Goal: Navigation & Orientation: Find specific page/section

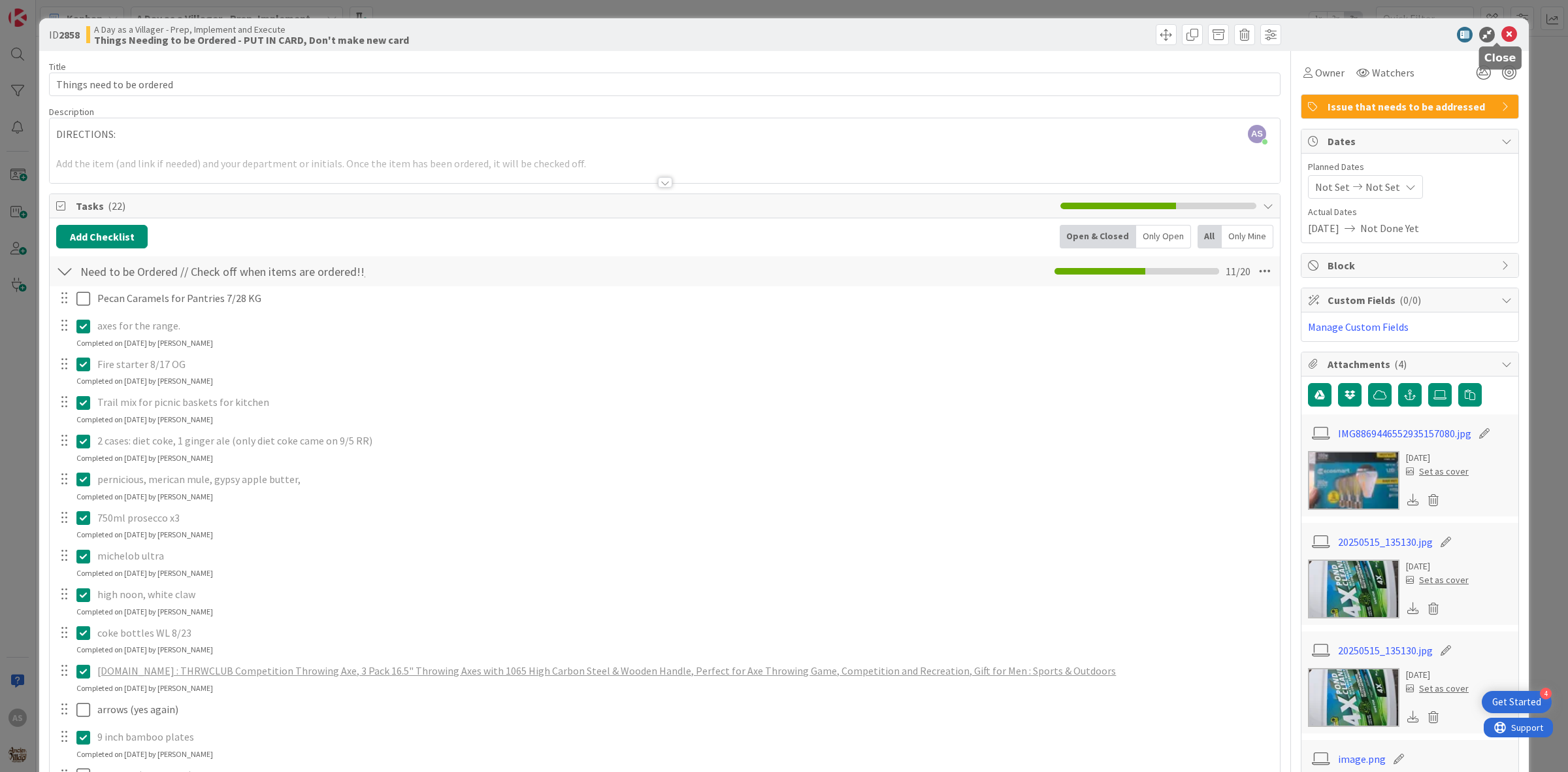
click at [1501, 38] on icon at bounding box center [1509, 34] width 16 height 16
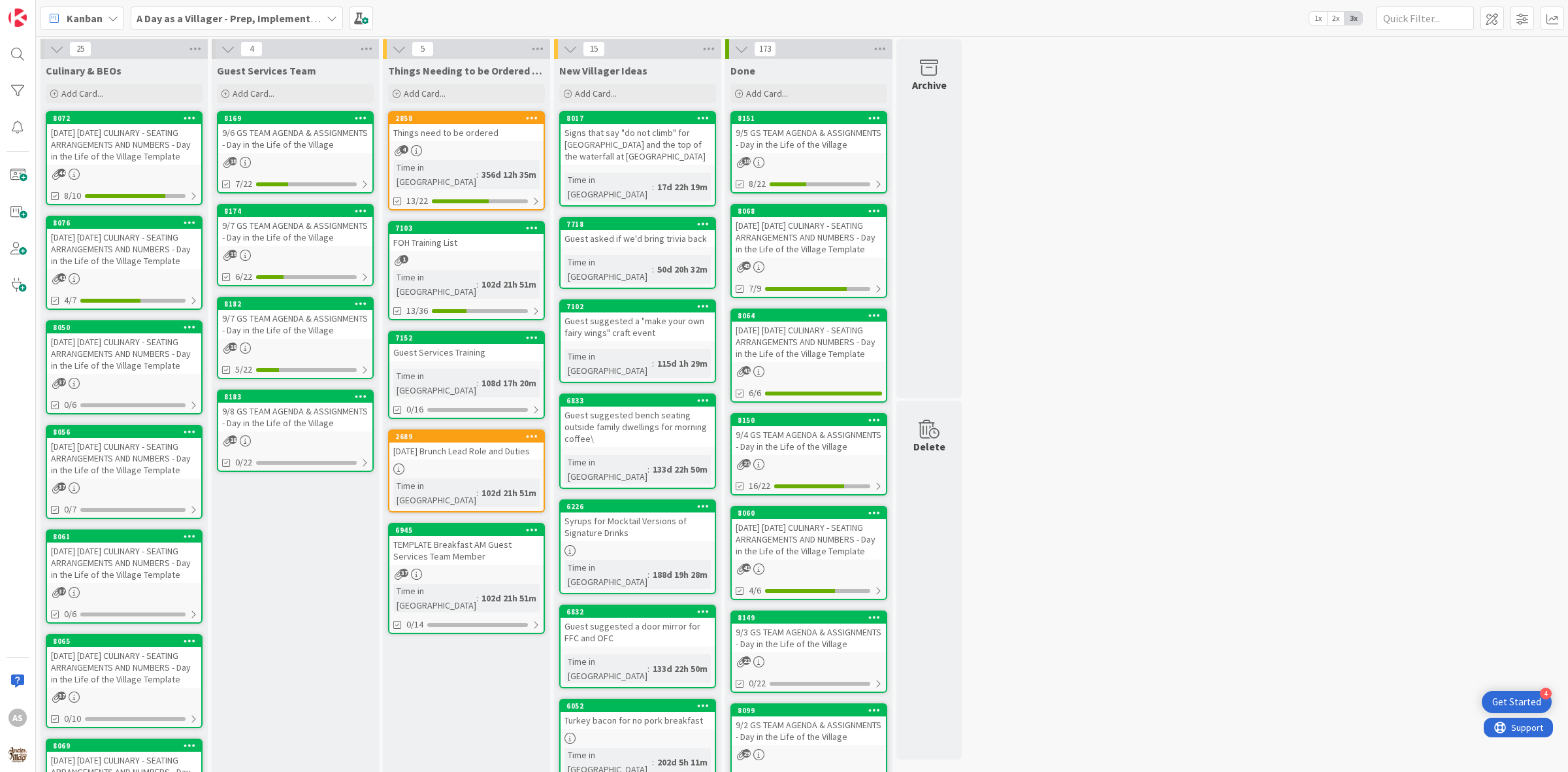
click at [276, 228] on div "9/7 GS TEAM AGENDA & ASSIGNMENTS - Day in the Life of the Village" at bounding box center [294, 231] width 154 height 29
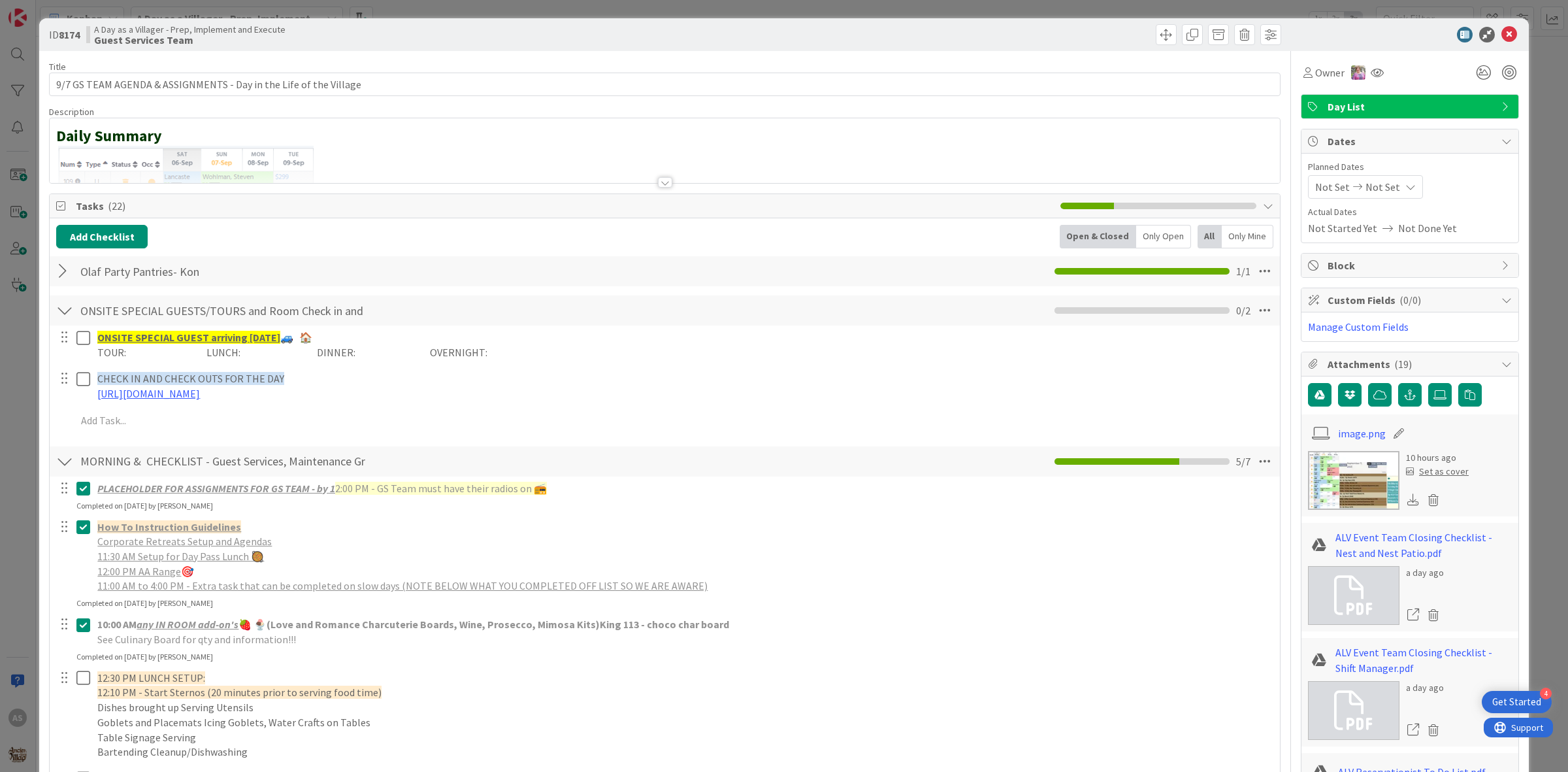
click at [65, 269] on div at bounding box center [64, 271] width 17 height 24
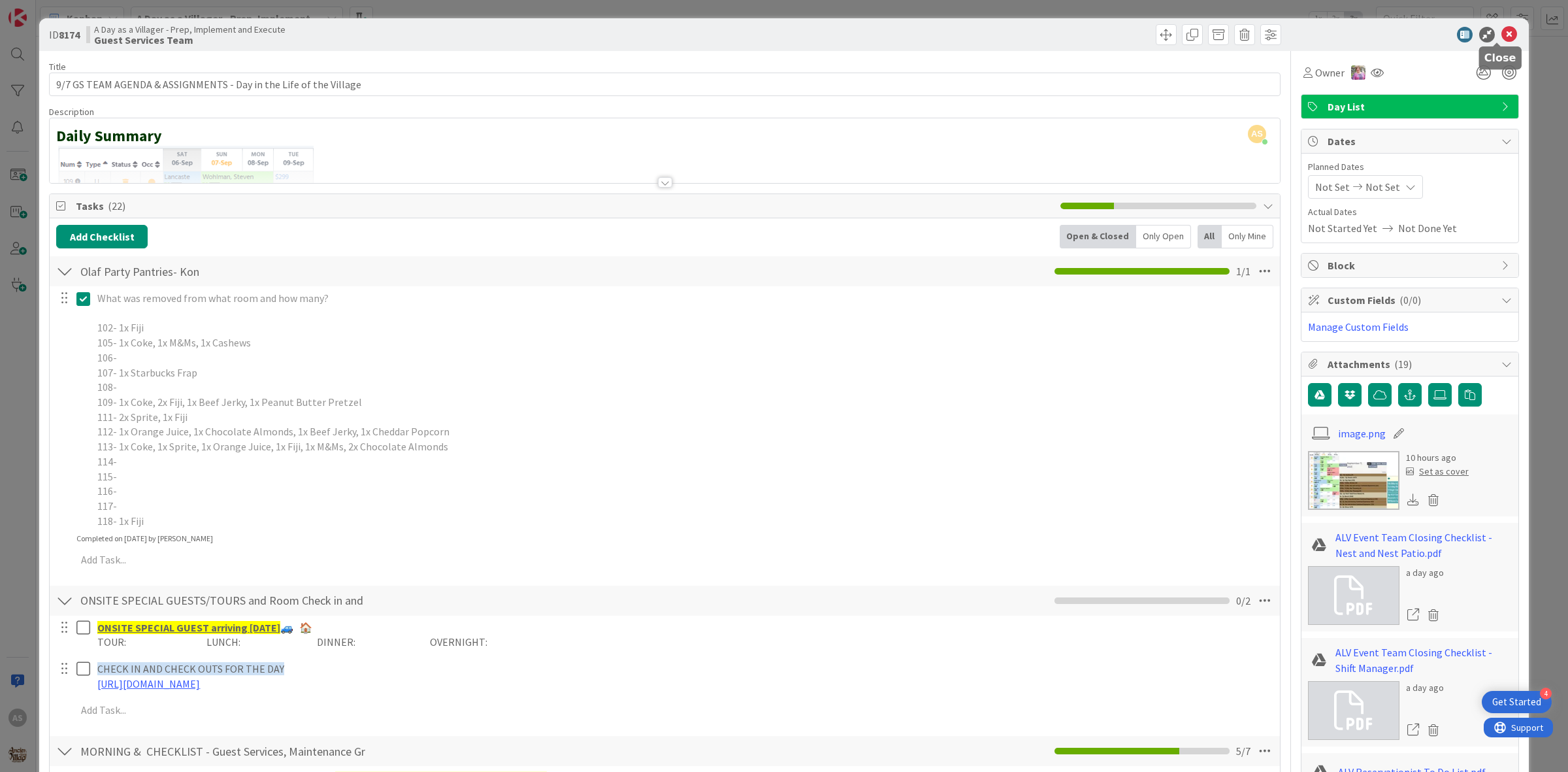
click at [1501, 37] on icon at bounding box center [1509, 34] width 16 height 16
